Goal: Find specific page/section: Find specific page/section

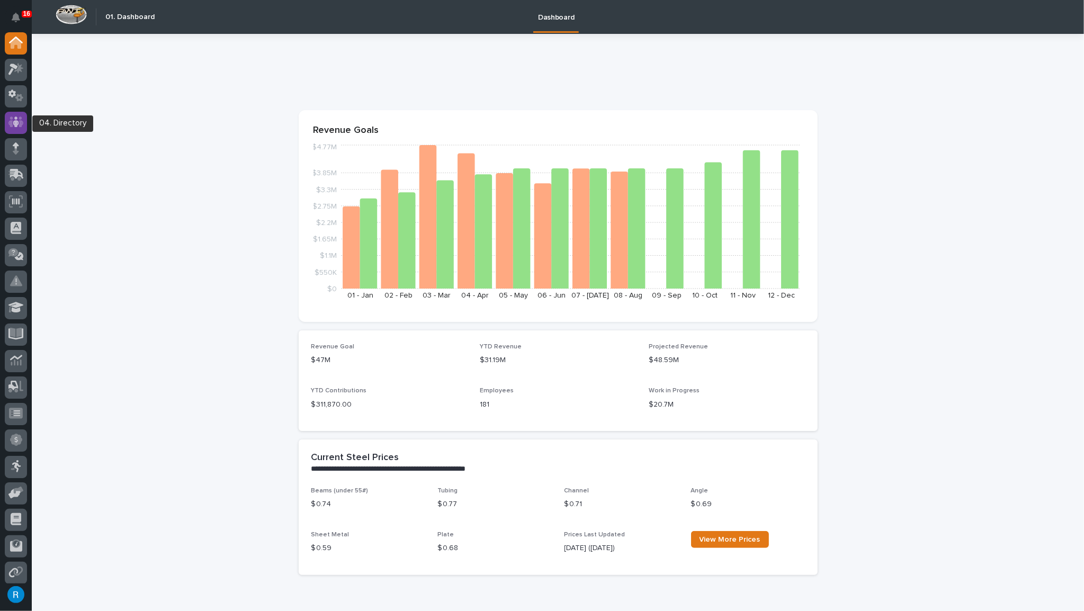
click at [15, 117] on icon at bounding box center [16, 121] width 6 height 11
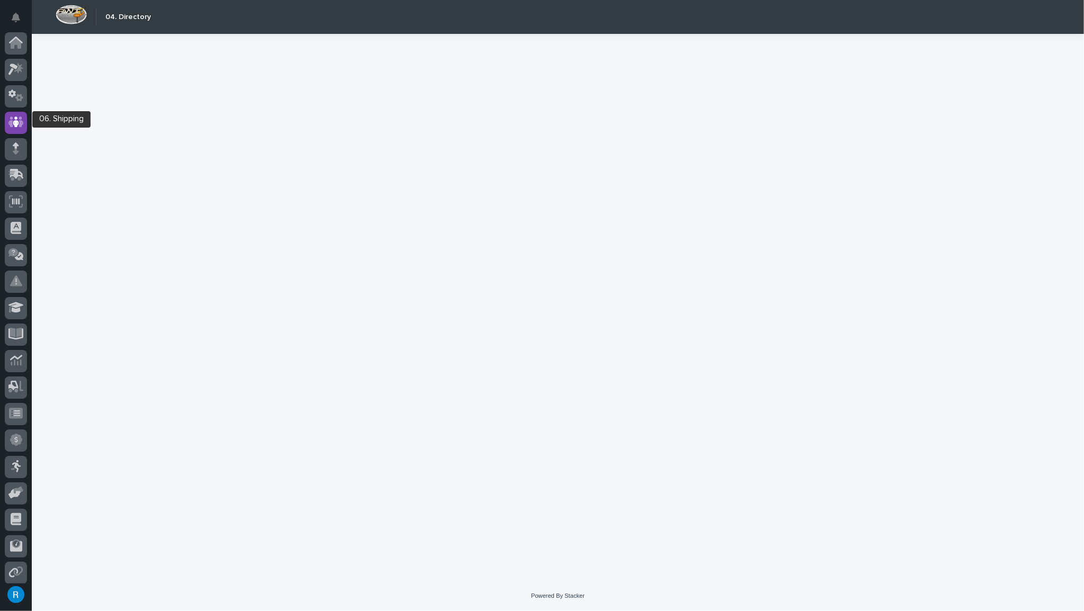
scroll to position [57, 0]
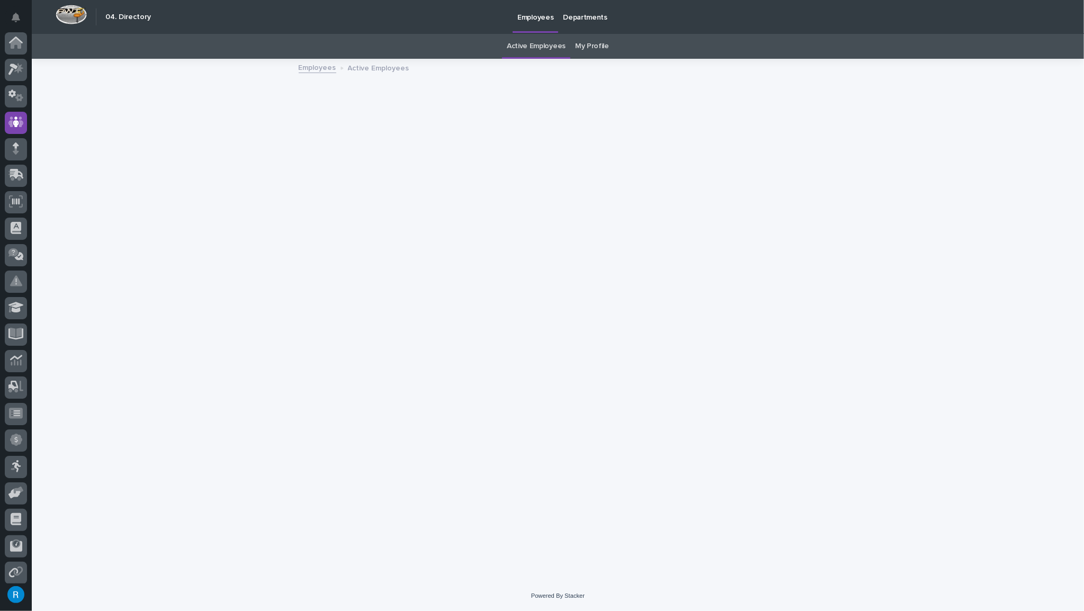
scroll to position [57, 0]
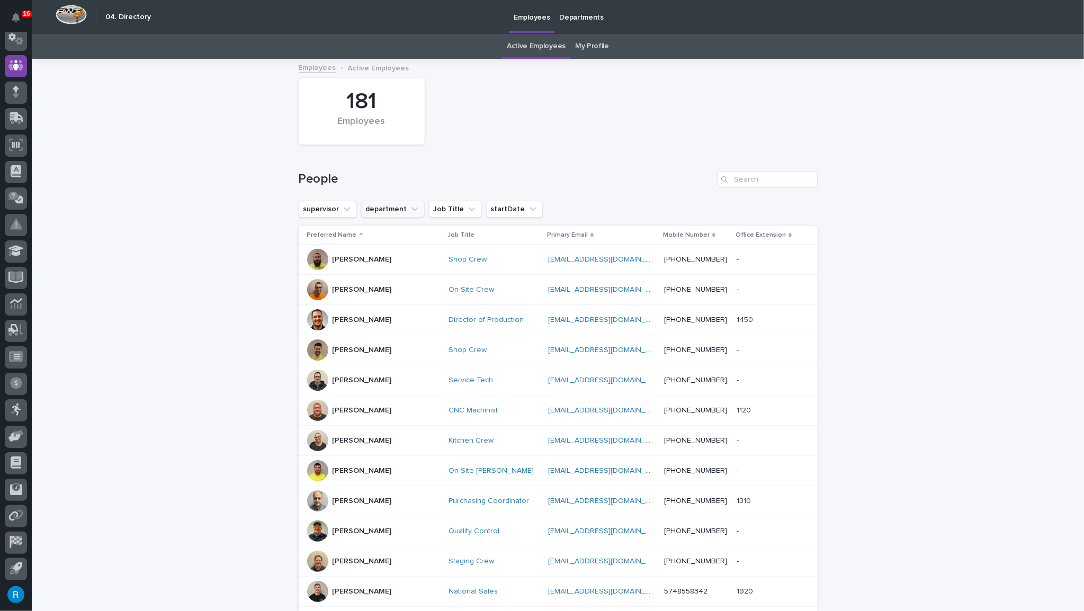
click at [390, 210] on button "department" at bounding box center [393, 209] width 64 height 17
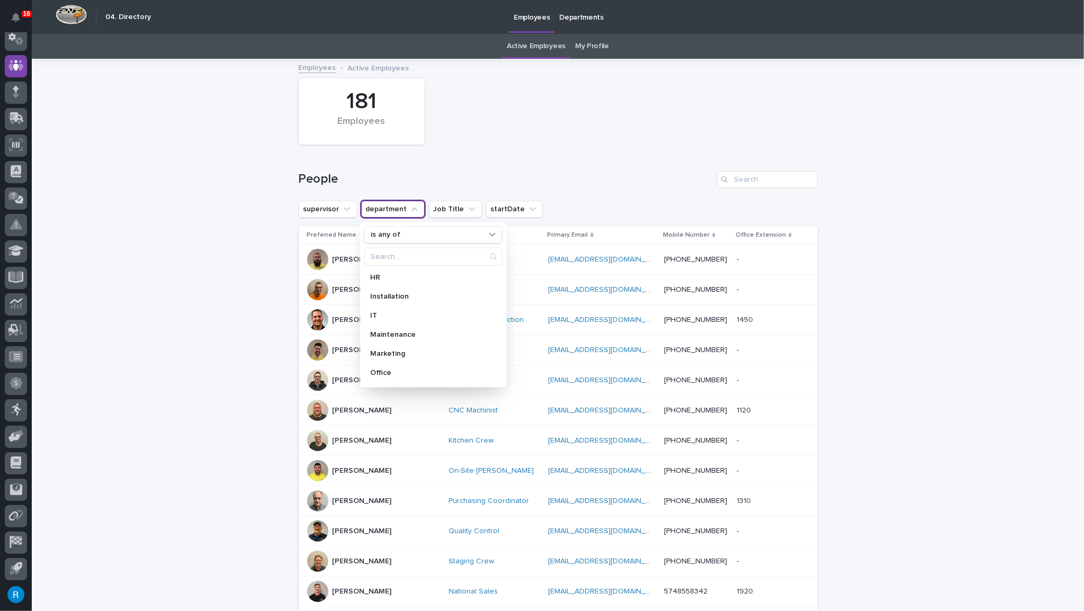
scroll to position [96, 0]
click at [381, 354] on p "Office" at bounding box center [427, 352] width 115 height 7
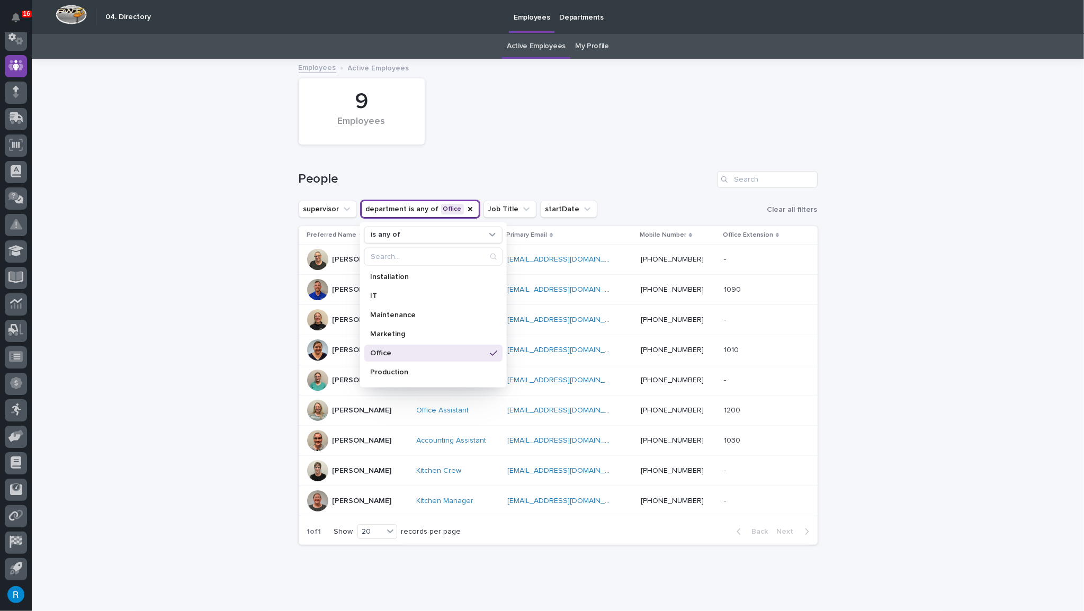
click at [245, 275] on div "Loading... Saving… Loading... Saving… 9 Employees People supervisor department …" at bounding box center [558, 333] width 1052 height 546
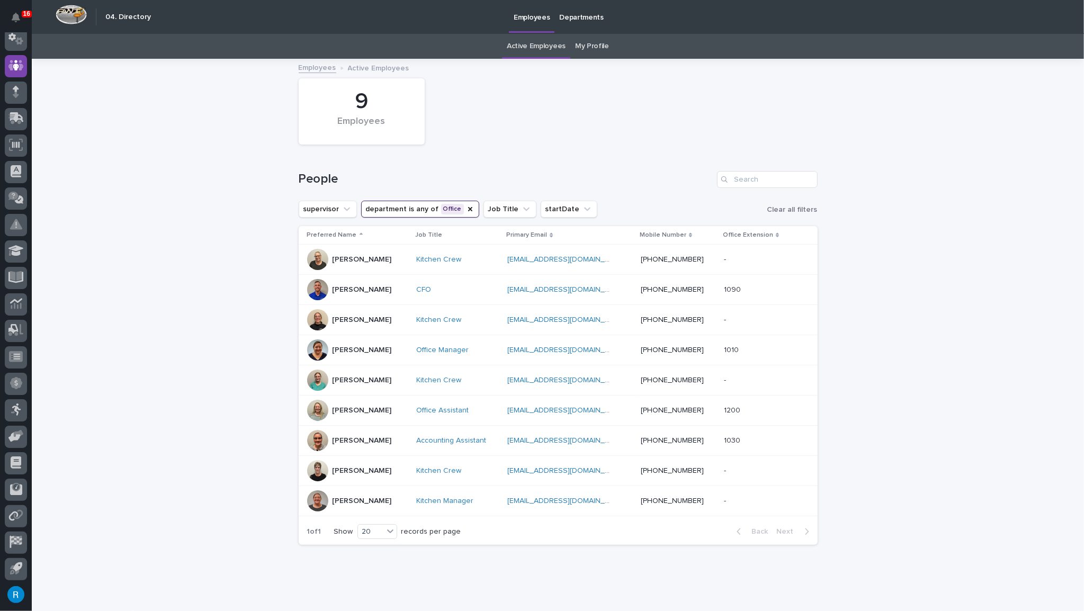
click at [399, 210] on button "department is any of Office" at bounding box center [420, 209] width 118 height 17
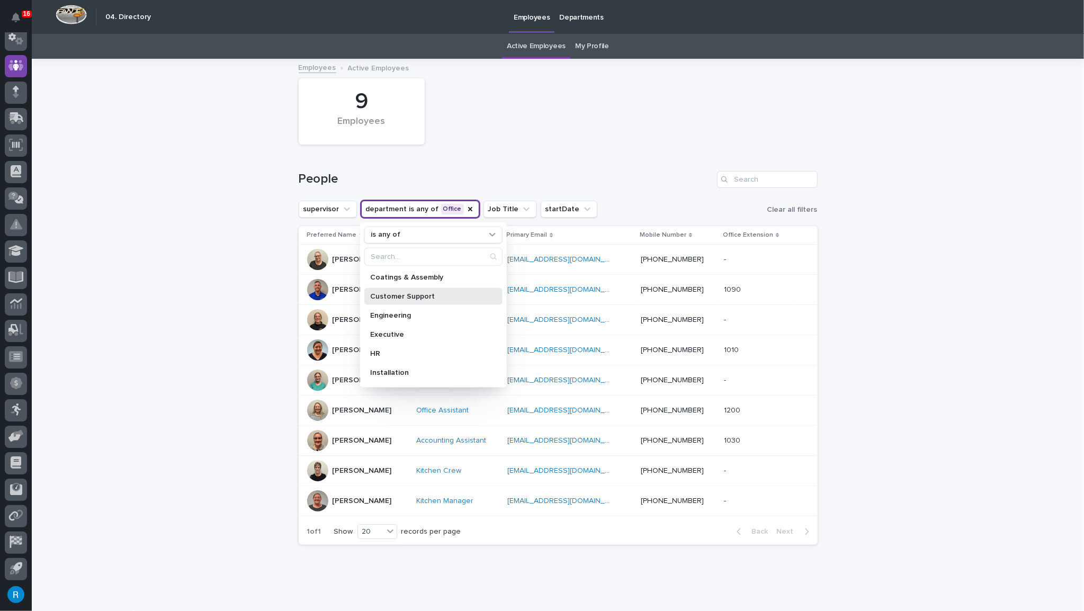
click at [394, 296] on p "Customer Support" at bounding box center [427, 295] width 115 height 7
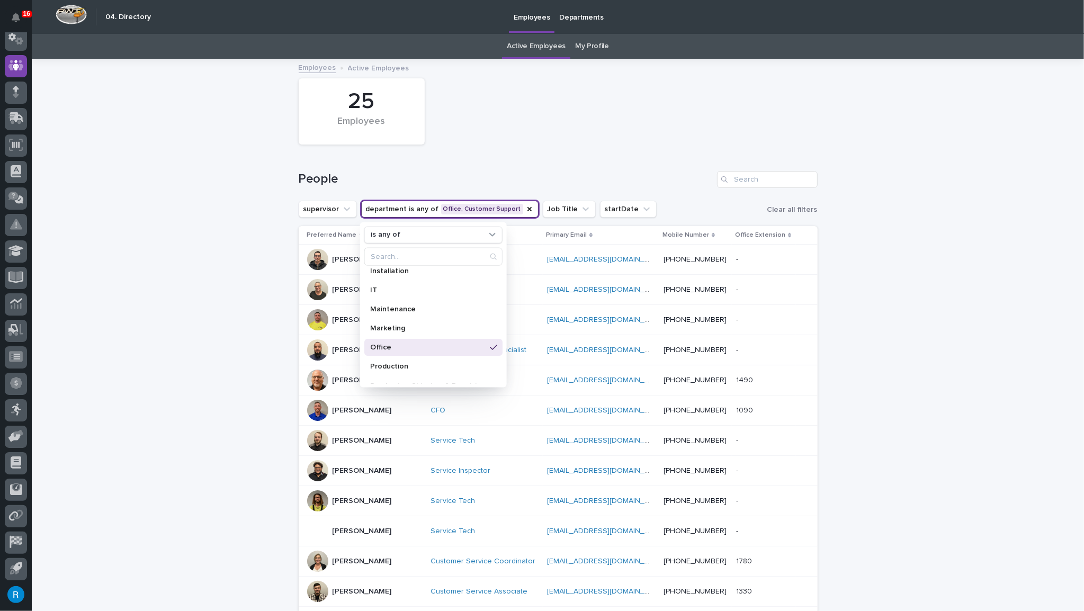
scroll to position [150, 0]
click at [396, 336] on p "Purchasing, Shipping, & Receiving" at bounding box center [427, 336] width 115 height 7
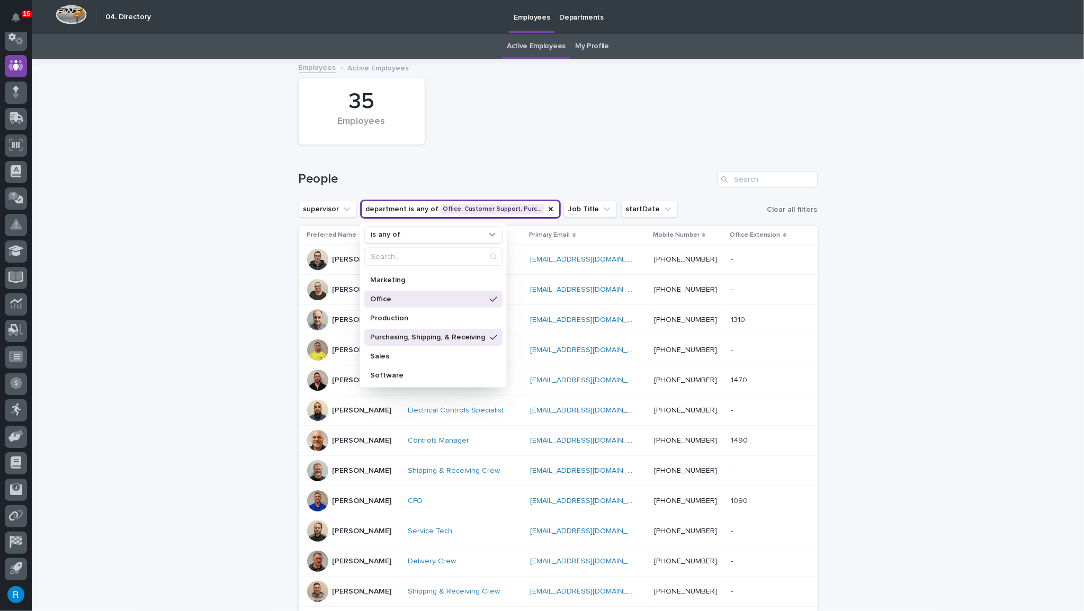
click at [682, 139] on div "35 Employees" at bounding box center [557, 111] width 529 height 77
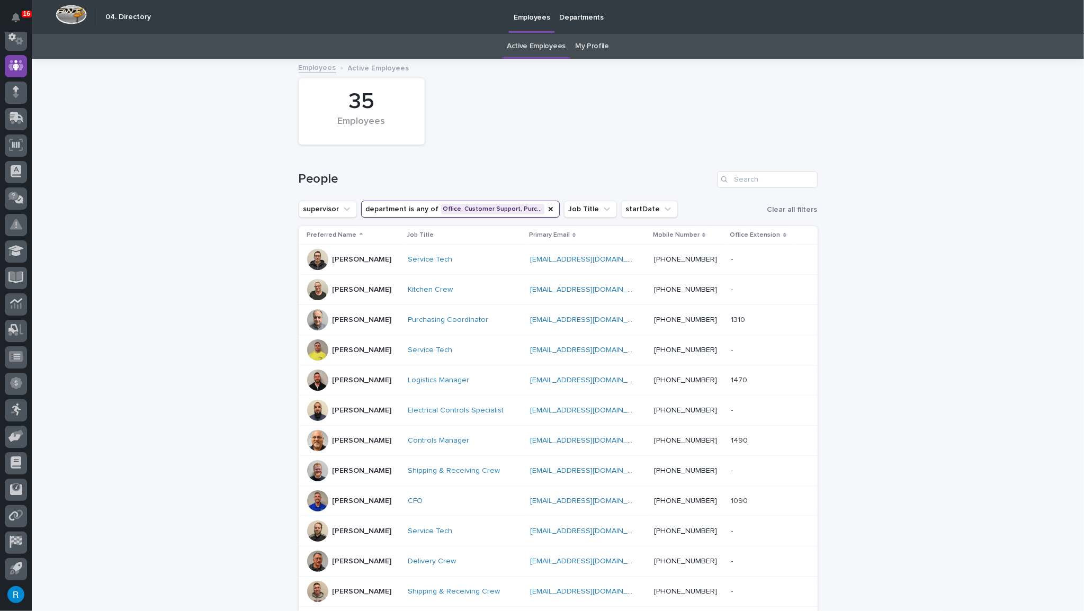
click at [488, 351] on div "Service Tech" at bounding box center [461, 350] width 106 height 9
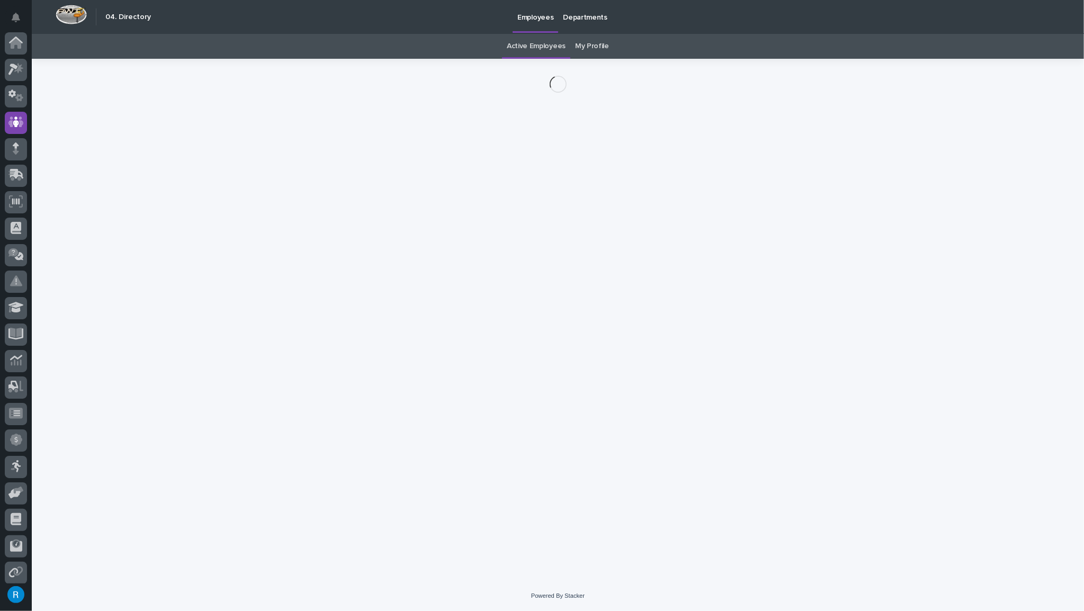
scroll to position [57, 0]
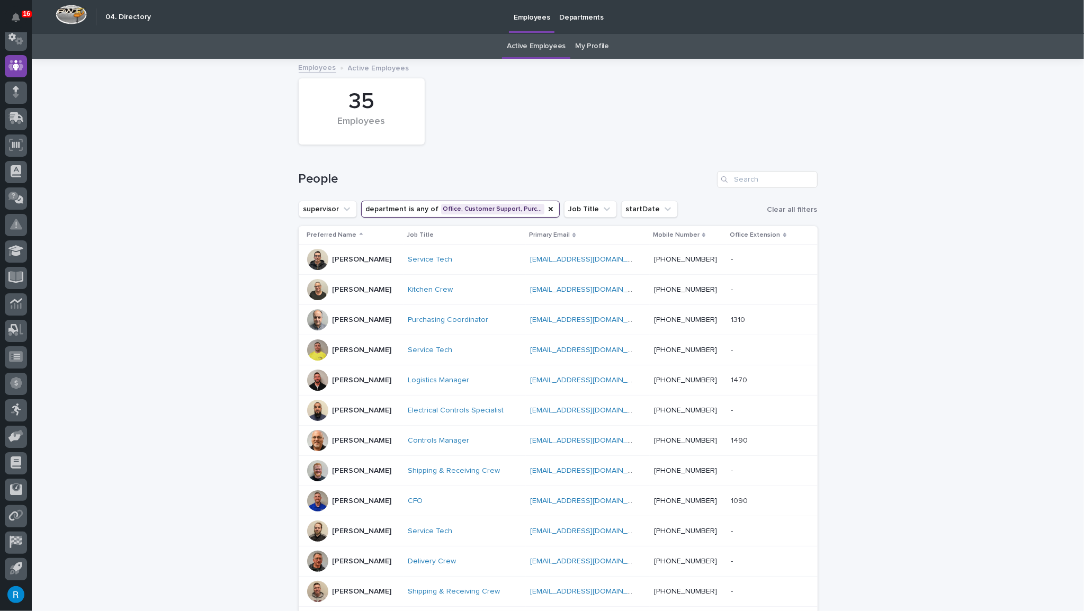
click at [395, 209] on button "department is any of Office, Customer Support, Purc…" at bounding box center [460, 209] width 198 height 17
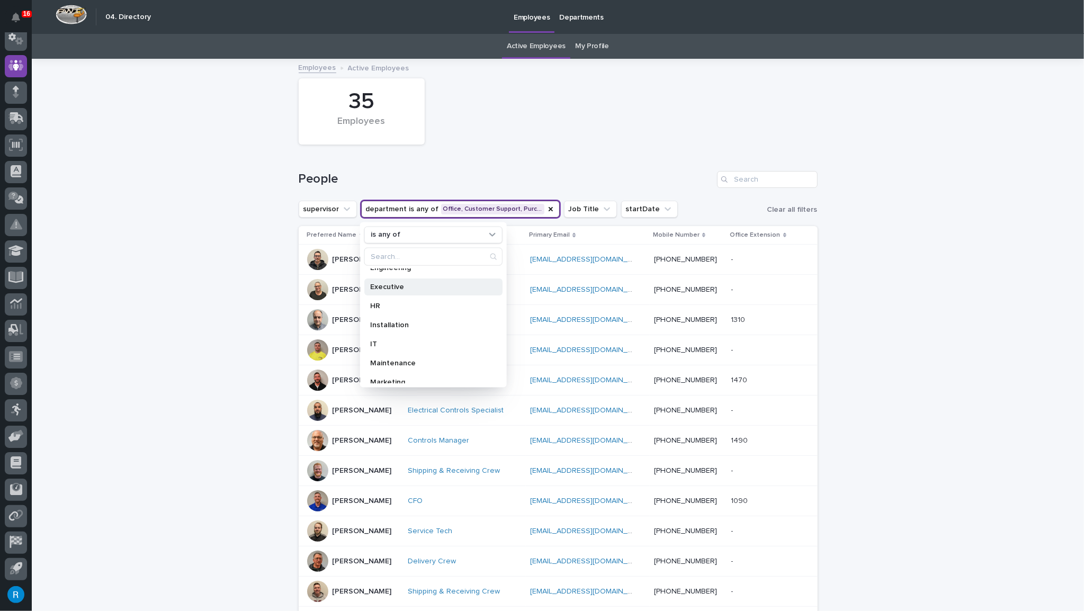
scroll to position [144, 0]
click at [381, 301] on p "Office" at bounding box center [427, 304] width 115 height 7
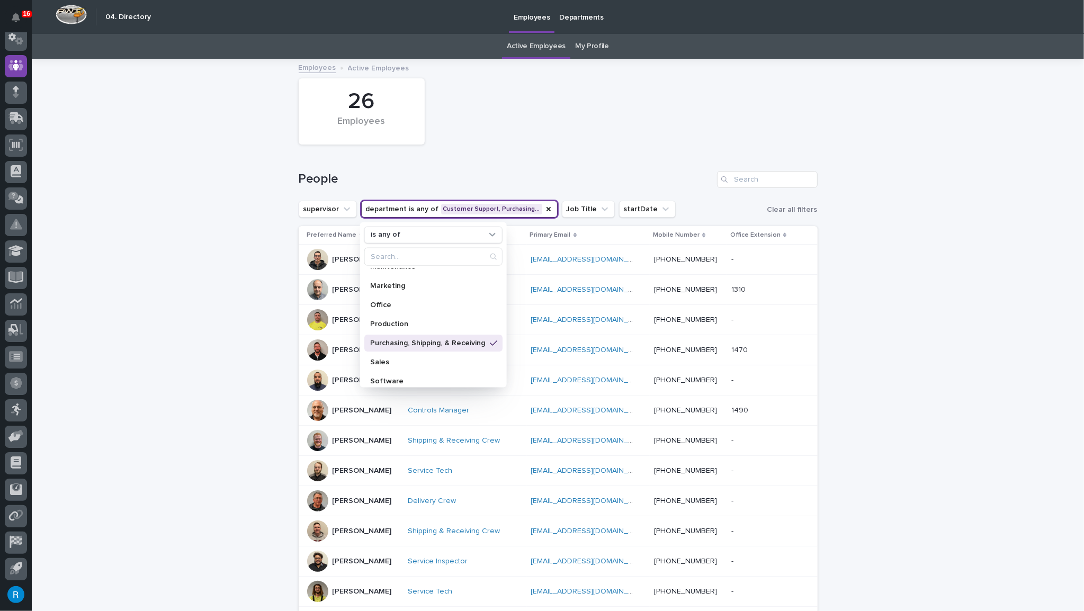
click at [174, 335] on div "Loading... Saving… Loading... Saving… 26 Employees People supervisor department…" at bounding box center [558, 501] width 1052 height 883
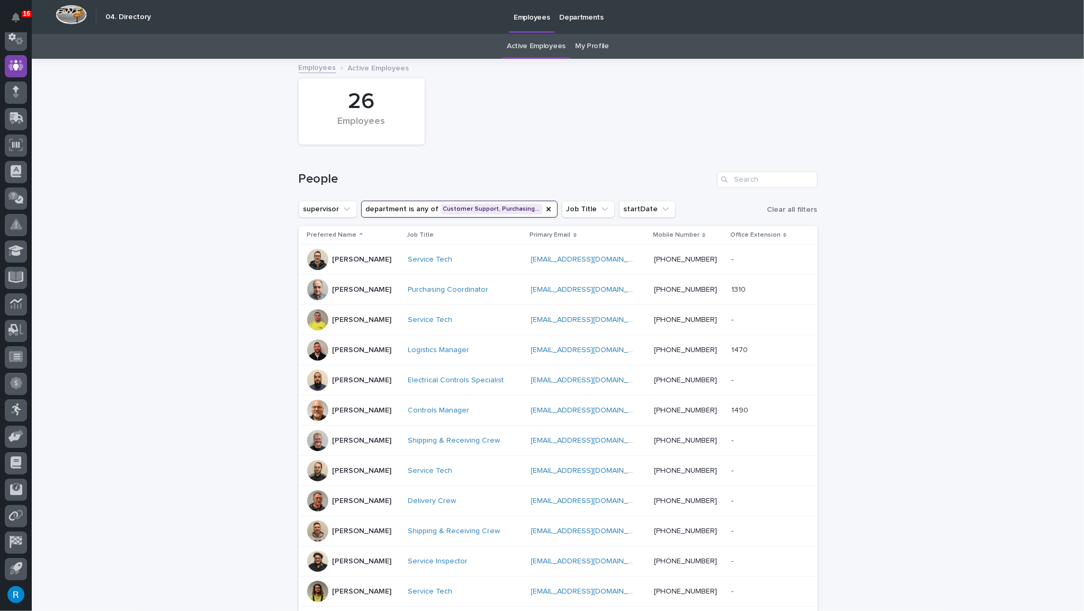
click at [393, 211] on button "department is any of Customer Support, Purchasing…" at bounding box center [459, 209] width 196 height 17
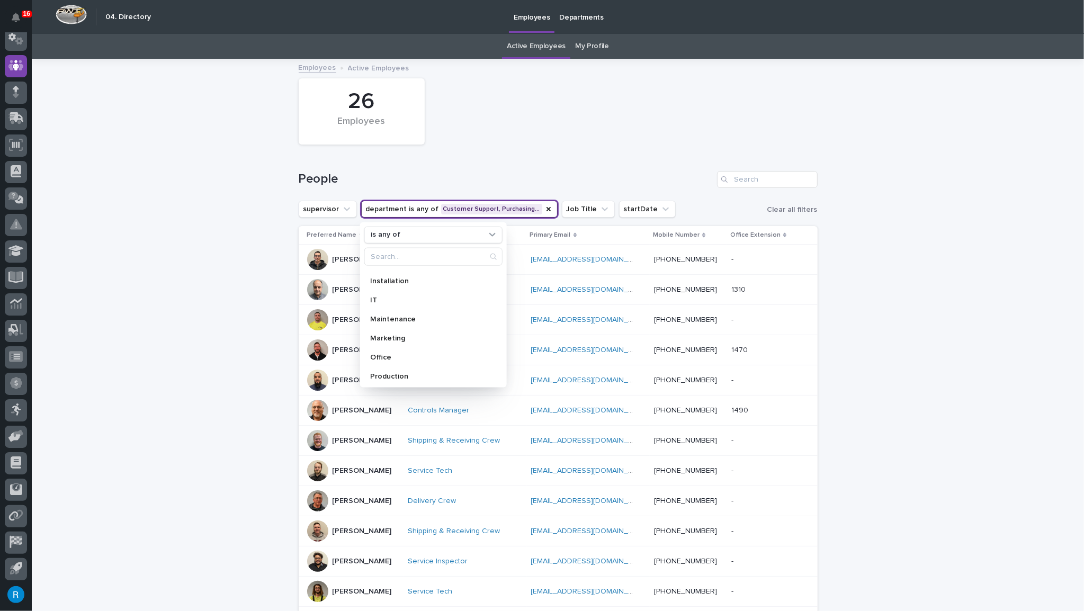
scroll to position [96, 0]
click at [372, 349] on p "Office" at bounding box center [427, 352] width 115 height 7
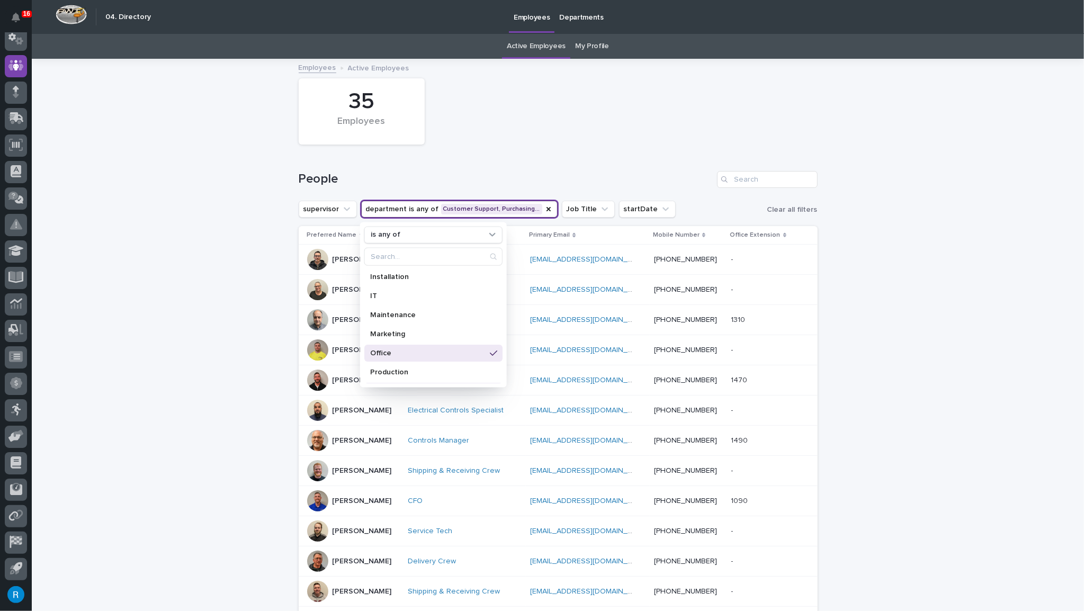
click at [198, 332] on div "Loading... Saving… Loading... Saving… 35 Employees People supervisor department…" at bounding box center [558, 499] width 1052 height 878
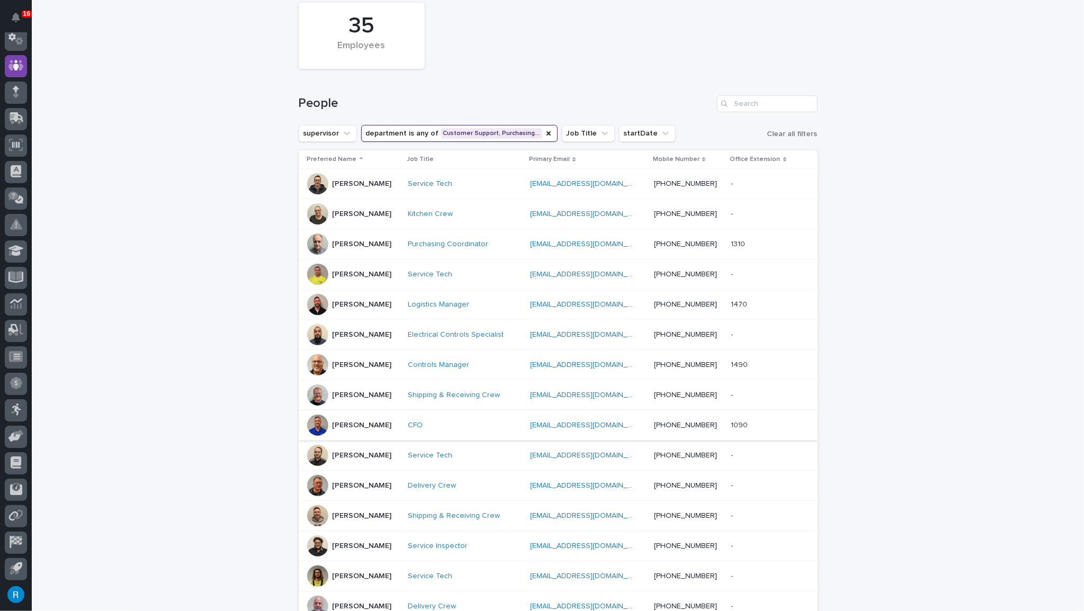
scroll to position [64, 0]
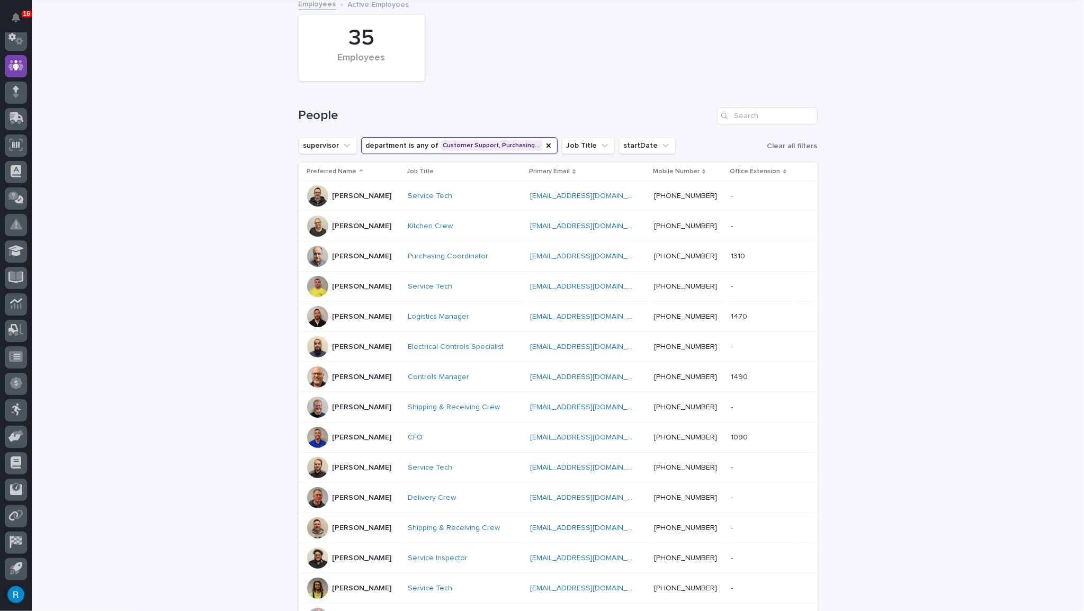
click at [407, 145] on button "department is any of Customer Support, Purchasing…" at bounding box center [459, 145] width 196 height 17
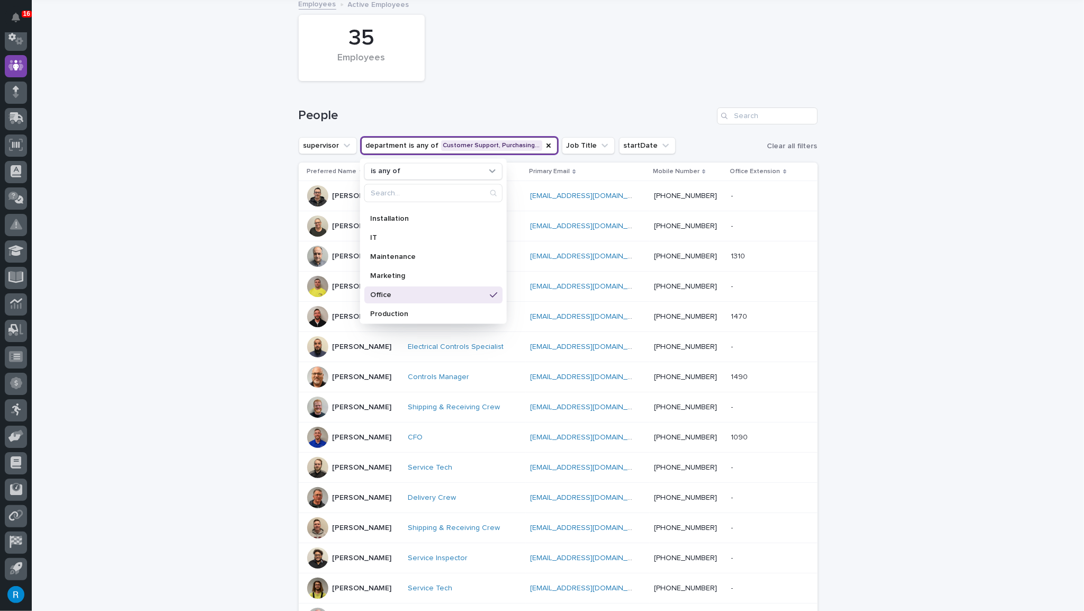
scroll to position [96, 0]
click at [454, 287] on p "Office" at bounding box center [427, 288] width 115 height 7
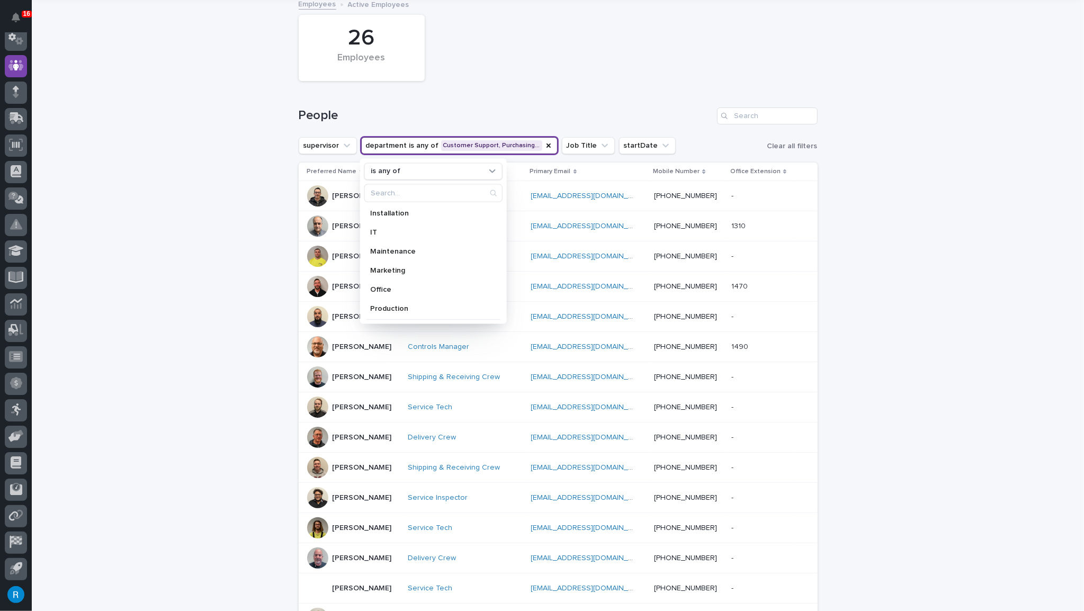
click at [499, 146] on button "department is any of Customer Support, Purchasing…" at bounding box center [459, 145] width 196 height 17
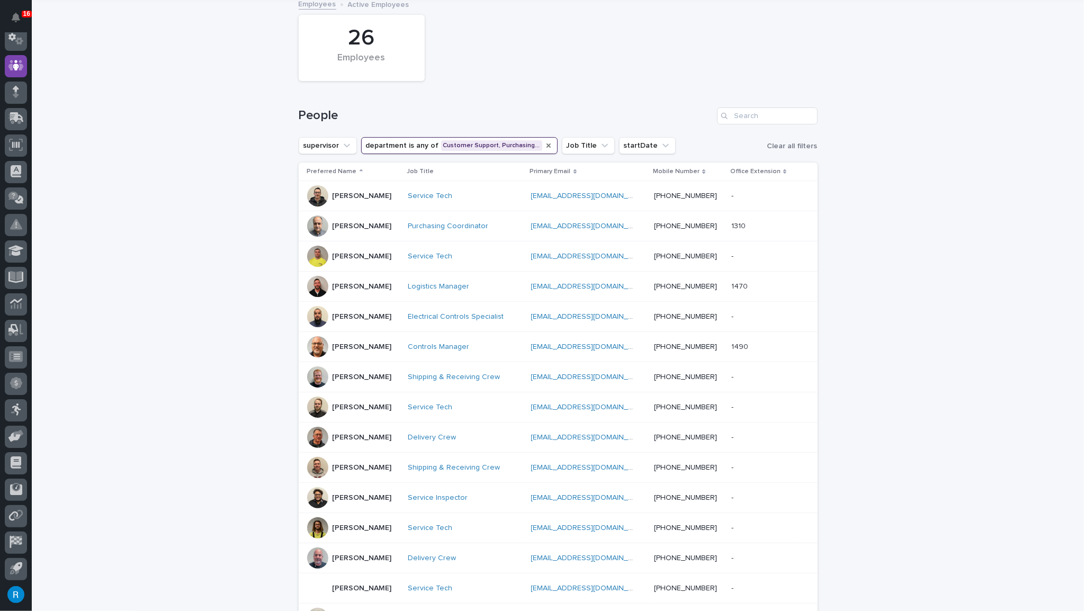
click at [544, 146] on icon "department" at bounding box center [548, 145] width 8 height 8
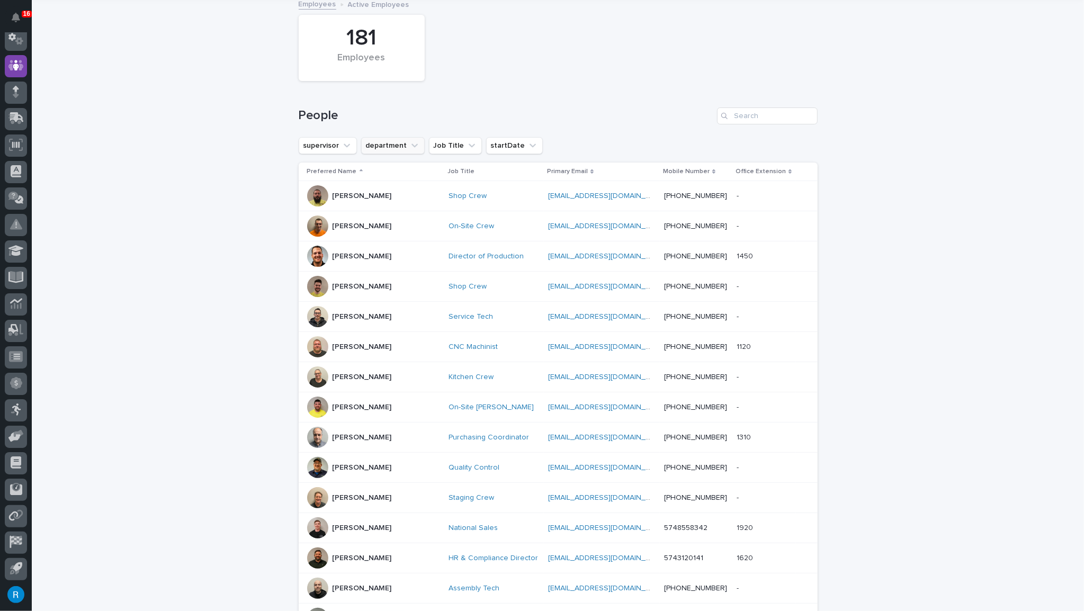
click at [391, 148] on button "department" at bounding box center [393, 145] width 64 height 17
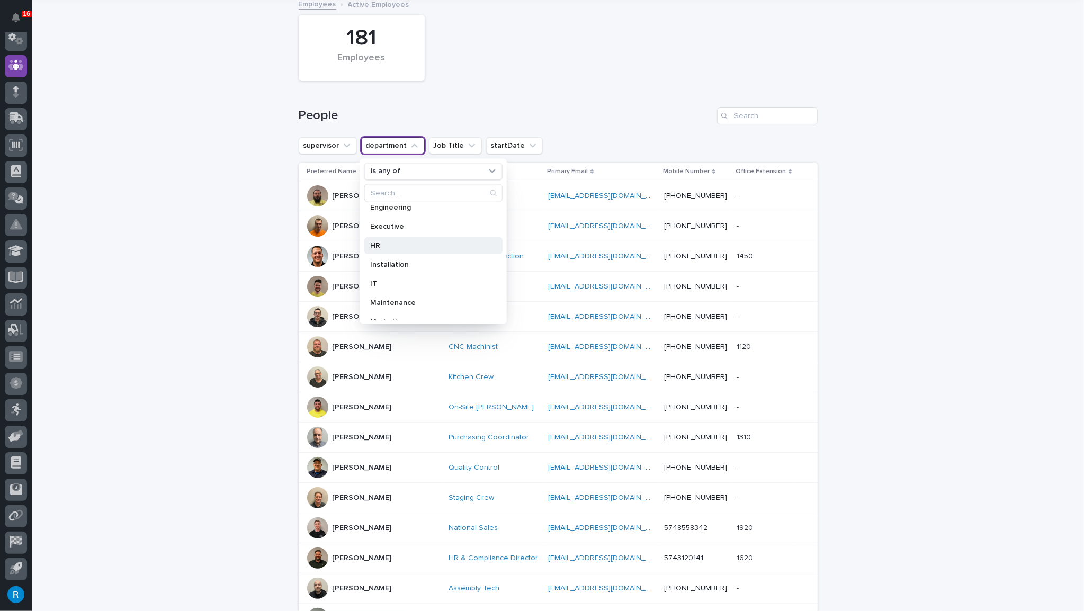
scroll to position [96, 0]
click at [380, 292] on div "Office" at bounding box center [433, 289] width 138 height 17
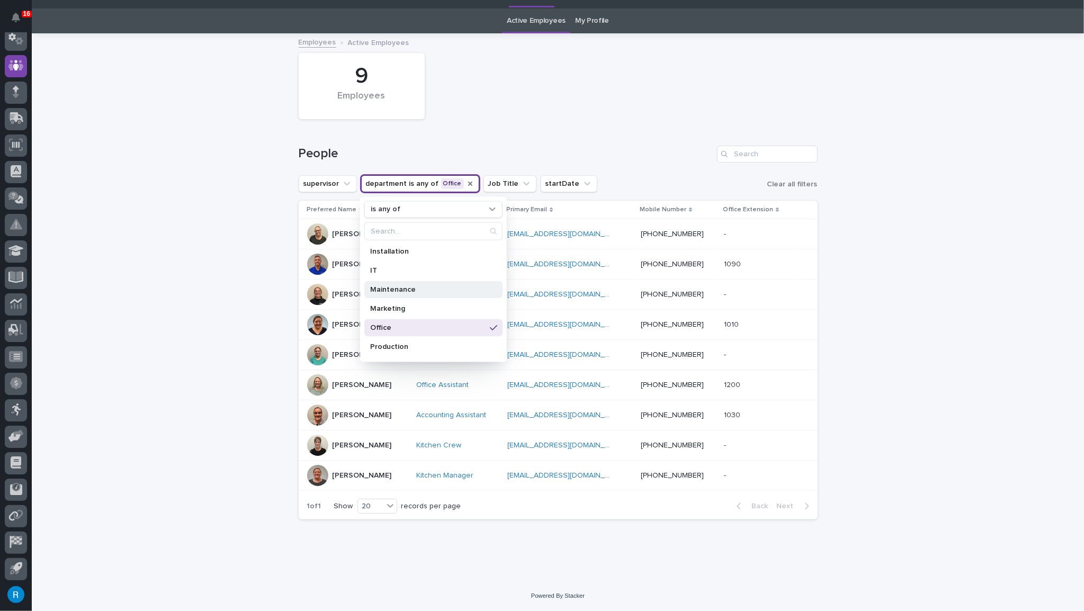
scroll to position [23, 0]
